Goal: Task Accomplishment & Management: Manage account settings

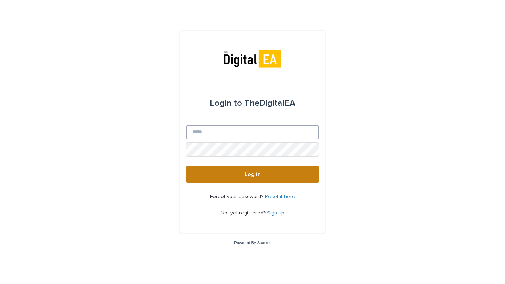
type input "**********"
click at [286, 178] on button "Log in" at bounding box center [252, 174] width 133 height 17
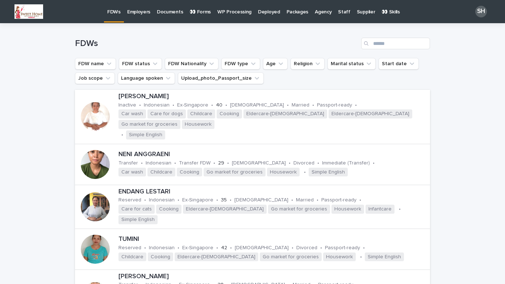
click at [203, 12] on p "👀 Forms" at bounding box center [199, 7] width 21 height 15
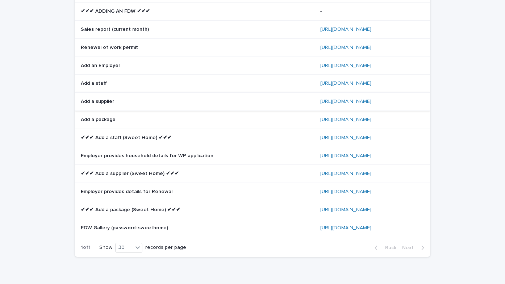
scroll to position [40, 0]
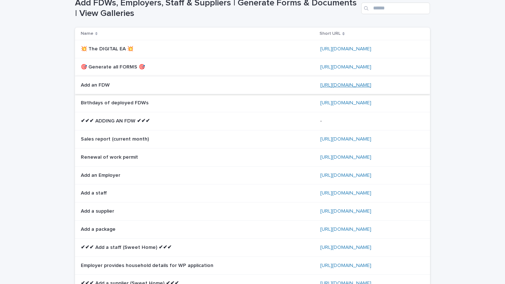
click at [336, 85] on link "https://bit.ly/3FzZuAR" at bounding box center [345, 85] width 51 height 5
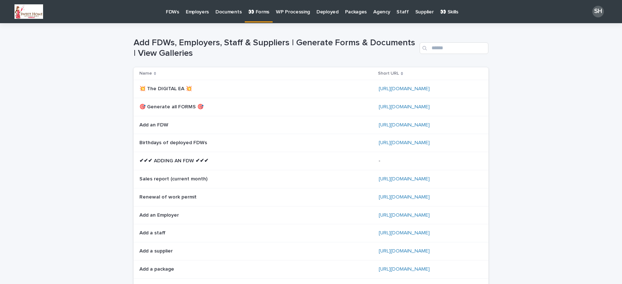
click at [172, 16] on link "FDWs" at bounding box center [173, 11] width 20 height 22
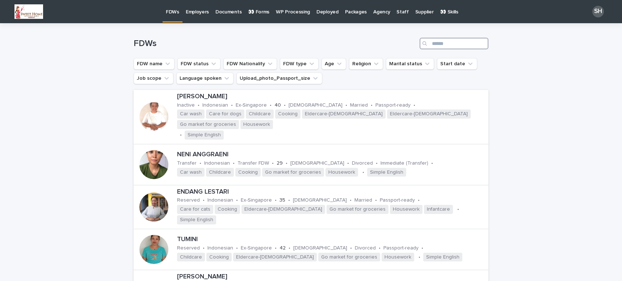
click at [448, 41] on input "Search" at bounding box center [454, 44] width 69 height 12
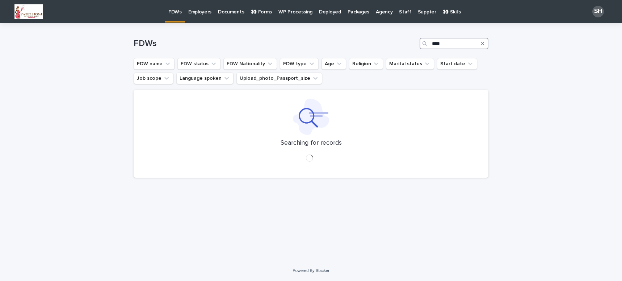
type input "*****"
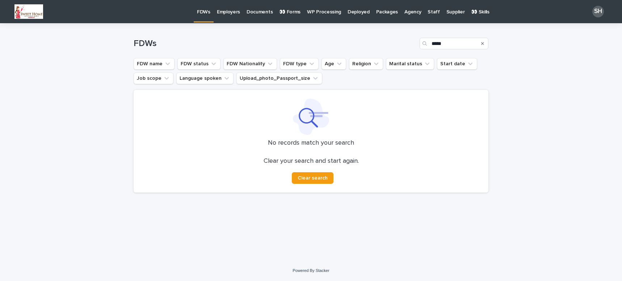
click at [208, 9] on p "FDWs" at bounding box center [203, 7] width 13 height 15
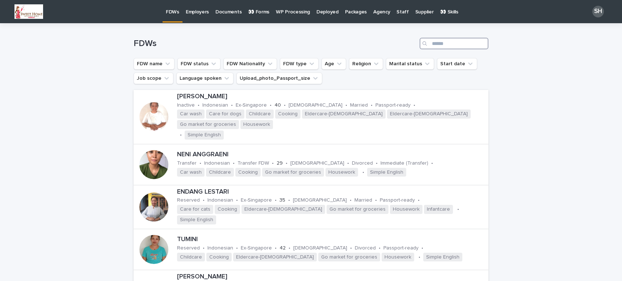
click at [456, 39] on input "Search" at bounding box center [454, 44] width 69 height 12
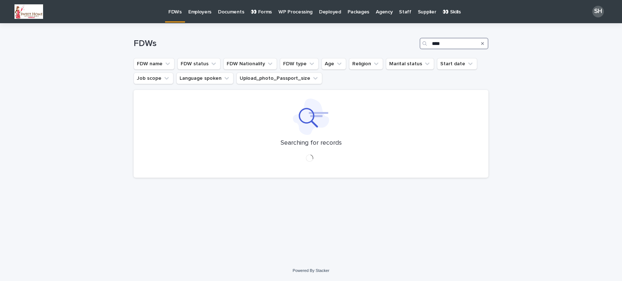
type input "*****"
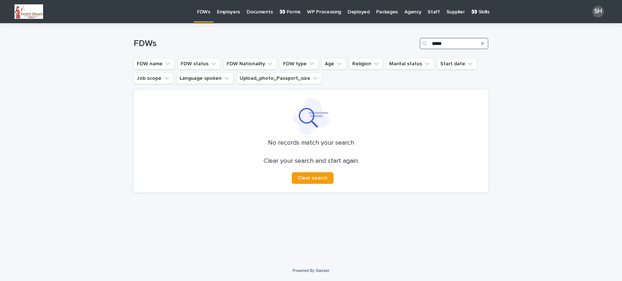
click at [449, 43] on input "*****" at bounding box center [454, 44] width 69 height 12
click at [300, 179] on span "Clear search" at bounding box center [313, 177] width 30 height 5
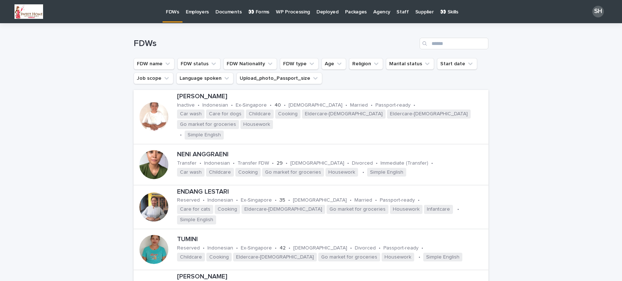
click at [428, 45] on div "Search" at bounding box center [426, 44] width 12 height 12
click at [430, 42] on input "Search" at bounding box center [454, 44] width 69 height 12
type input "*****"
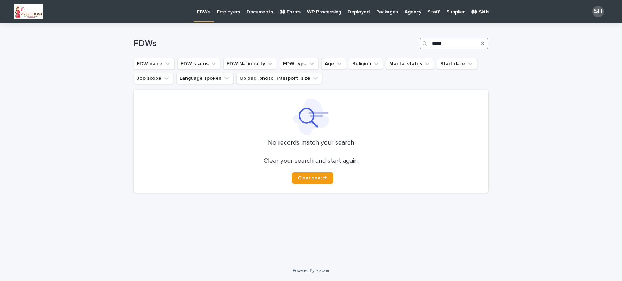
click at [454, 40] on input "*****" at bounding box center [454, 44] width 69 height 12
drag, startPoint x: 484, startPoint y: 45, endPoint x: 488, endPoint y: 44, distance: 4.2
click at [486, 45] on div "Search" at bounding box center [483, 44] width 12 height 12
click at [488, 44] on div "Search" at bounding box center [483, 44] width 12 height 12
click at [486, 44] on div "Search" at bounding box center [483, 44] width 12 height 12
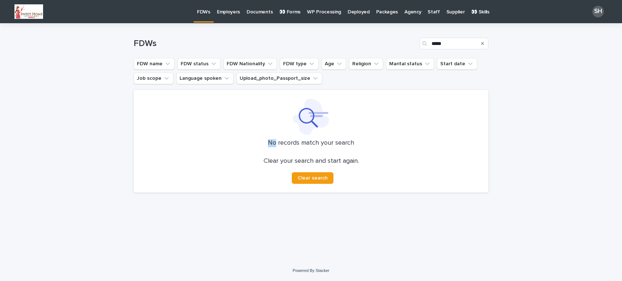
click at [485, 43] on div "Search" at bounding box center [483, 44] width 12 height 12
drag, startPoint x: 486, startPoint y: 44, endPoint x: 367, endPoint y: 45, distance: 118.5
click at [486, 44] on div "Search" at bounding box center [483, 44] width 12 height 12
click at [208, 12] on div "FDWs Employers Documents 👀 Forms WP Processing Deployed Packages Agency Staff S…" at bounding box center [343, 11] width 299 height 22
click at [207, 12] on p "Employers" at bounding box center [199, 7] width 23 height 15
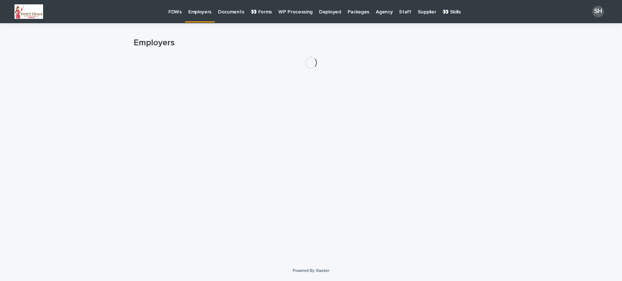
click at [177, 13] on p "FDWs" at bounding box center [174, 7] width 13 height 15
click at [177, 12] on p "FDWs" at bounding box center [174, 7] width 13 height 15
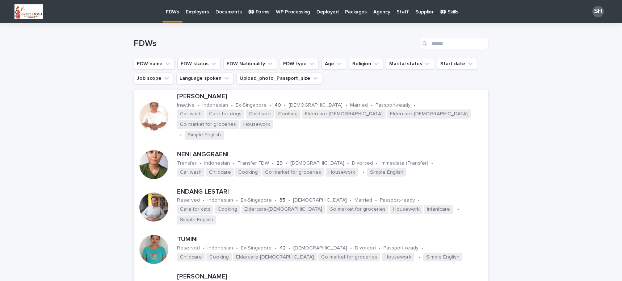
click at [177, 10] on p "FDWs" at bounding box center [172, 7] width 13 height 15
click at [452, 39] on input "Search" at bounding box center [454, 44] width 69 height 12
click at [456, 39] on input "*" at bounding box center [454, 44] width 69 height 12
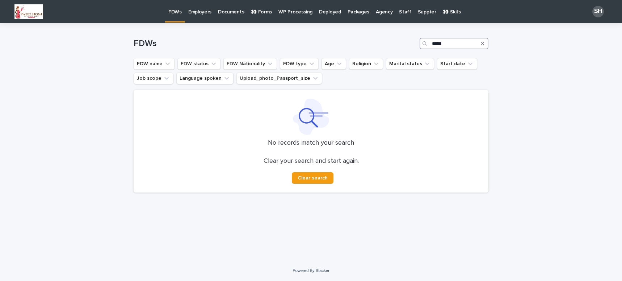
type input "*****"
click at [179, 9] on p "FDWs" at bounding box center [174, 7] width 13 height 15
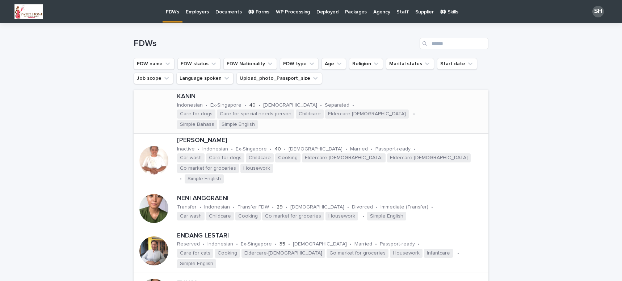
click at [199, 99] on p "KANIN" at bounding box center [331, 97] width 309 height 8
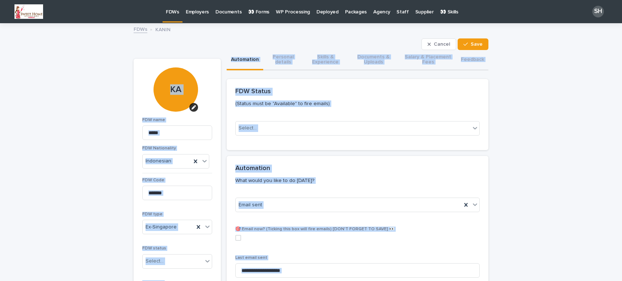
click at [563, 192] on div "**********" at bounding box center [311, 266] width 622 height 485
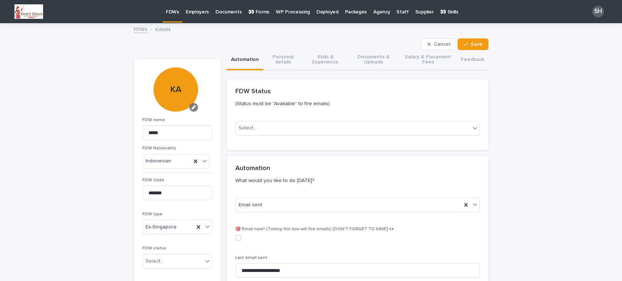
click at [192, 107] on icon "button" at bounding box center [194, 107] width 4 height 4
click at [174, 132] on icon "button" at bounding box center [174, 131] width 4 height 4
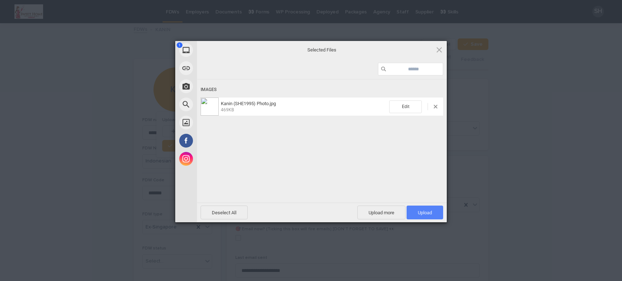
click at [434, 214] on span "Upload 1" at bounding box center [425, 212] width 37 height 14
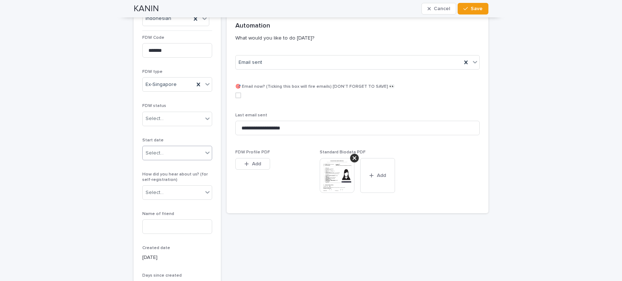
scroll to position [145, 0]
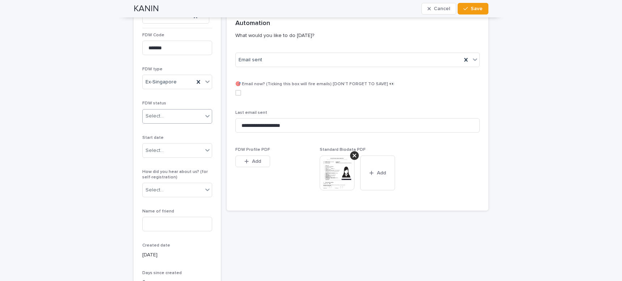
click at [188, 112] on div "Select..." at bounding box center [173, 116] width 60 height 12
click at [175, 145] on div "Reserved" at bounding box center [174, 143] width 69 height 13
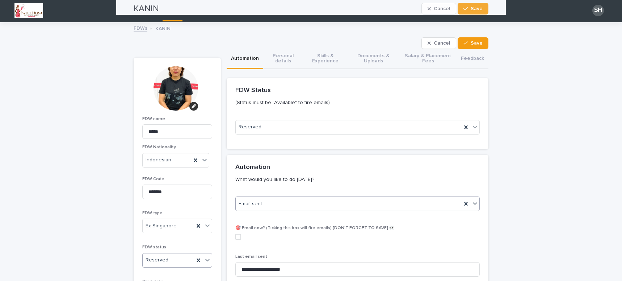
scroll to position [0, 0]
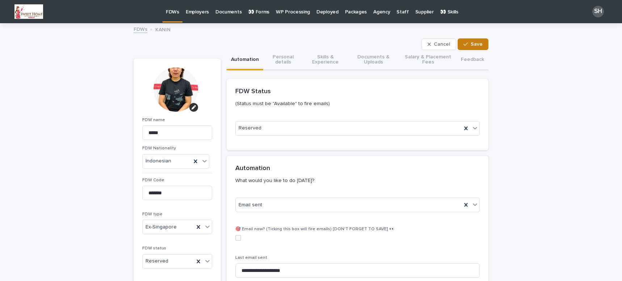
click at [463, 40] on button "Save" at bounding box center [473, 44] width 31 height 12
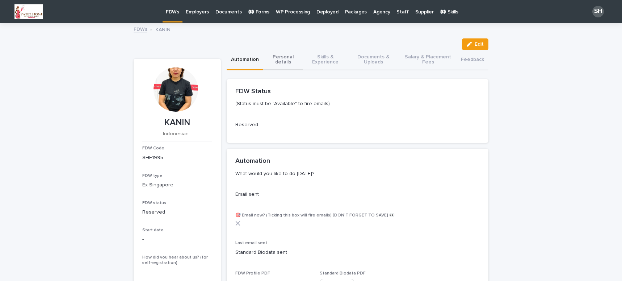
click at [275, 66] on button "Personal details" at bounding box center [283, 60] width 40 height 20
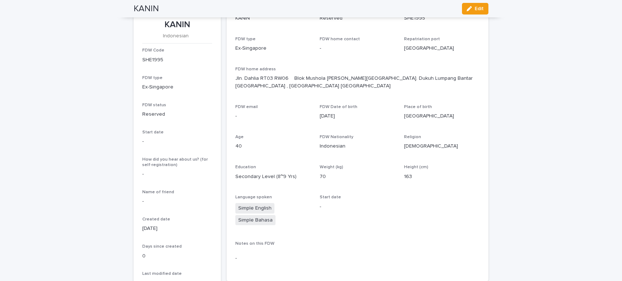
scroll to position [109, 0]
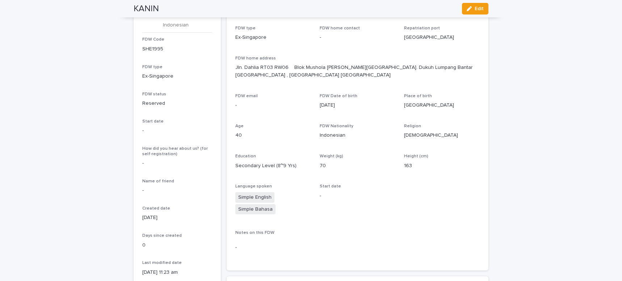
click at [338, 101] on p "[DATE]" at bounding box center [358, 105] width 76 height 8
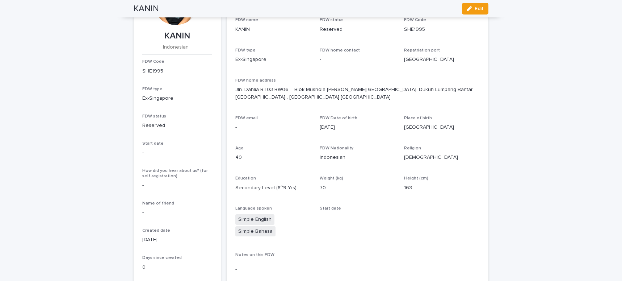
scroll to position [0, 0]
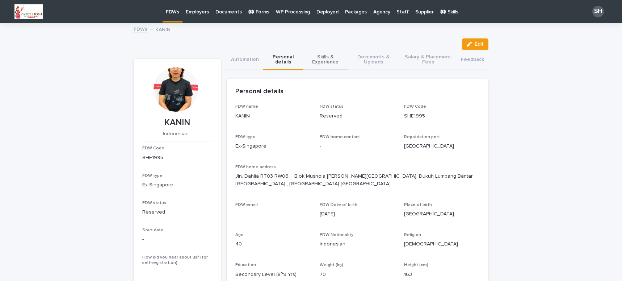
click at [307, 56] on button "Skills & Experience" at bounding box center [325, 60] width 45 height 20
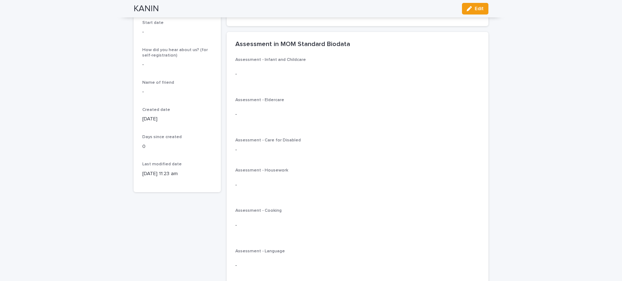
scroll to position [207, 0]
drag, startPoint x: 237, startPoint y: 137, endPoint x: 316, endPoint y: 138, distance: 79.7
click at [313, 138] on div "Assessment - Infant and Childcare - Assessment - Eldercare - Assessment - Care …" at bounding box center [358, 189] width 245 height 263
click at [325, 137] on div "Assessment - Infant and Childcare - Assessment - Eldercare - Assessment - Care …" at bounding box center [358, 189] width 245 height 263
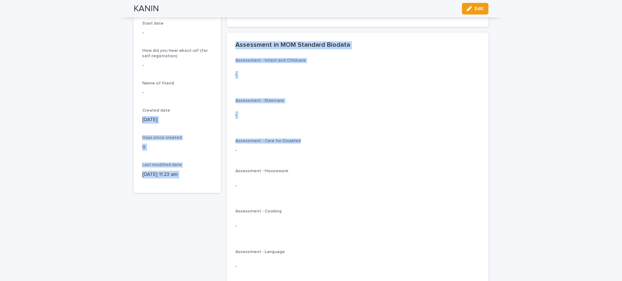
drag, startPoint x: 320, startPoint y: 136, endPoint x: 217, endPoint y: 107, distance: 106.9
click at [276, 128] on div "Assessment - Eldercare -" at bounding box center [358, 114] width 245 height 32
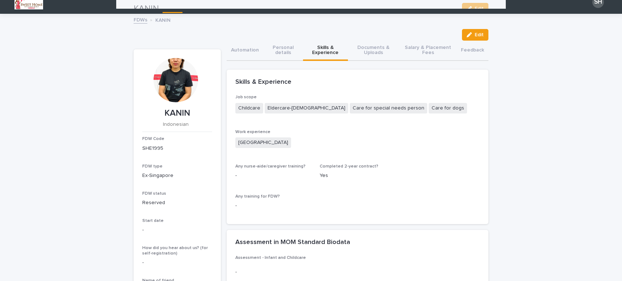
scroll to position [0, 0]
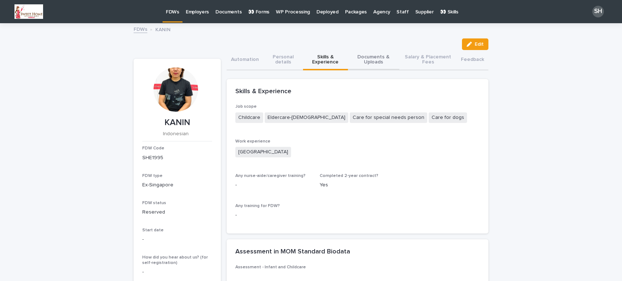
click at [375, 63] on button "Documents & Uploads" at bounding box center [373, 60] width 51 height 20
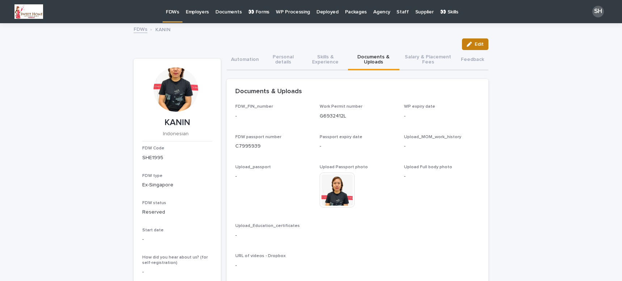
click at [477, 47] on button "Edit" at bounding box center [475, 44] width 26 height 12
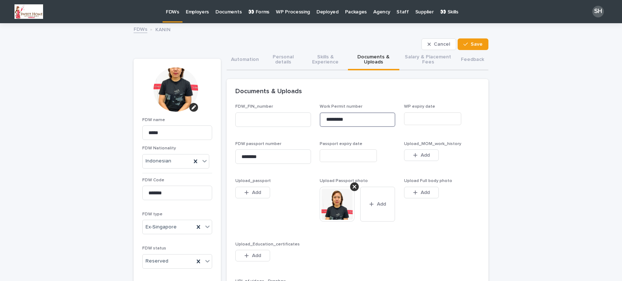
drag, startPoint x: 353, startPoint y: 118, endPoint x: 311, endPoint y: 119, distance: 42.1
click at [311, 119] on div "FDW_FIN_number Work Permit number ********* WP expiry date FDW passport number …" at bounding box center [358, 224] width 245 height 240
paste input "*********"
type input "*********"
click at [338, 119] on input at bounding box center [358, 119] width 76 height 14
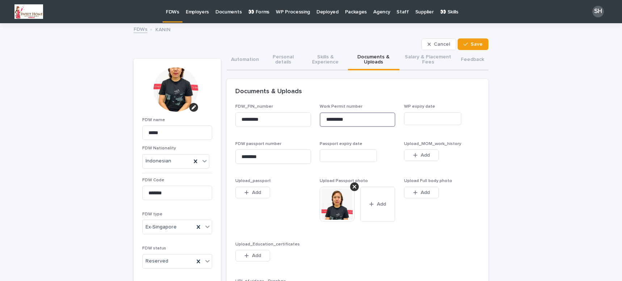
type input "*********"
click at [411, 116] on input "text" at bounding box center [432, 118] width 57 height 13
click at [278, 157] on input "********" at bounding box center [274, 156] width 76 height 14
click at [332, 155] on input "text" at bounding box center [348, 155] width 57 height 13
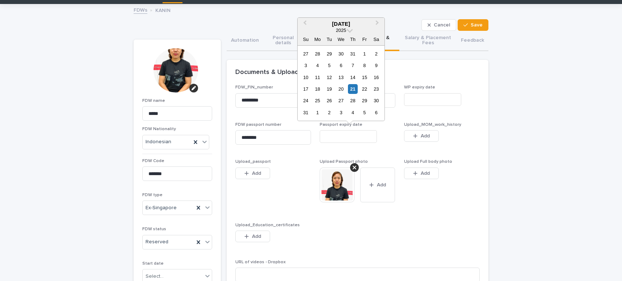
scroll to position [36, 0]
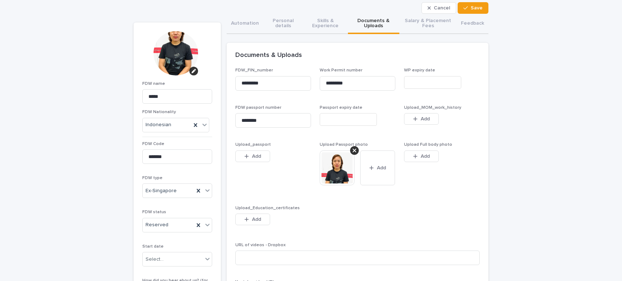
click at [435, 202] on div "FDW_FIN_number ********* Work Permit number ********* WP expiry date FDW passpo…" at bounding box center [358, 188] width 245 height 240
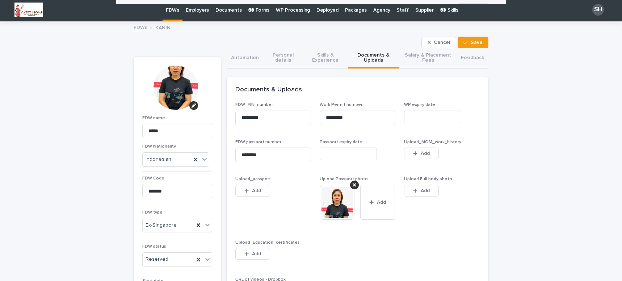
scroll to position [0, 0]
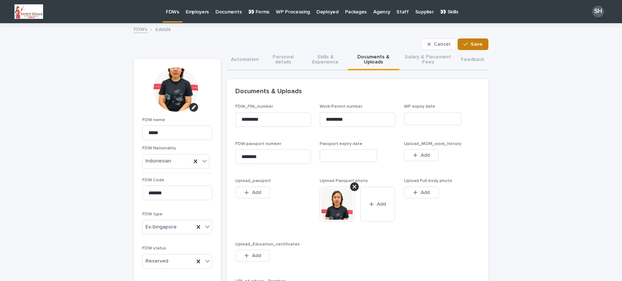
click at [474, 44] on span "Save" at bounding box center [477, 44] width 12 height 5
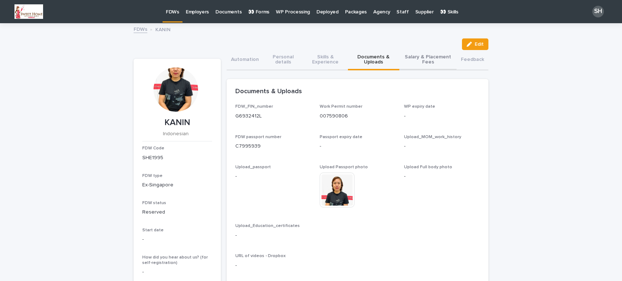
click at [426, 61] on button "Salary & Placement Fees" at bounding box center [428, 60] width 57 height 20
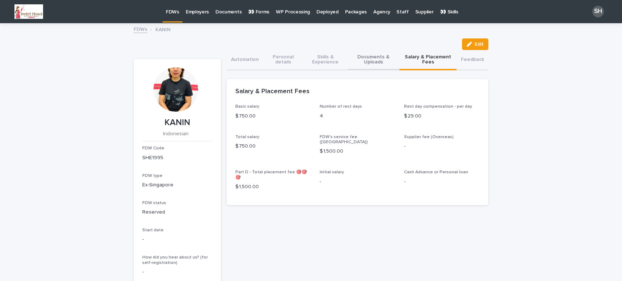
click at [380, 59] on button "Documents & Uploads" at bounding box center [373, 60] width 51 height 20
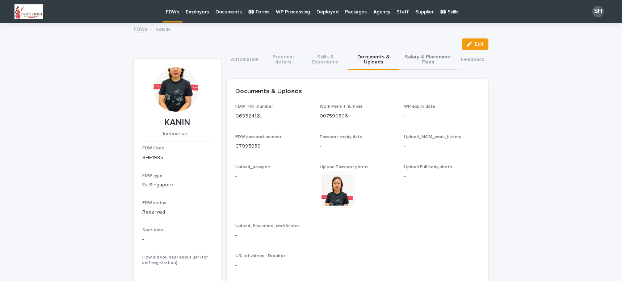
click at [420, 59] on button "Salary & Placement Fees" at bounding box center [428, 60] width 57 height 20
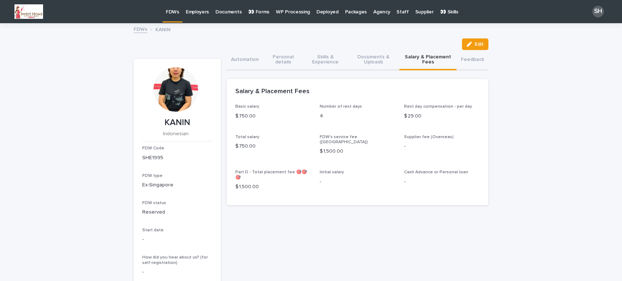
click at [175, 17] on link "FDWs" at bounding box center [173, 10] width 20 height 21
